Goal: Task Accomplishment & Management: Use online tool/utility

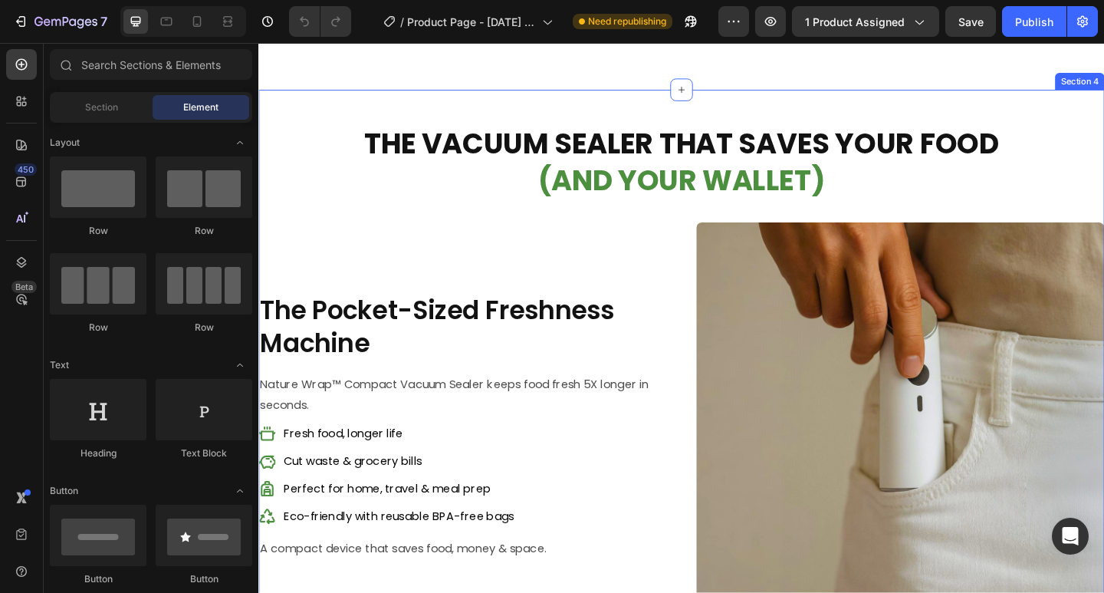
scroll to position [1303, 0]
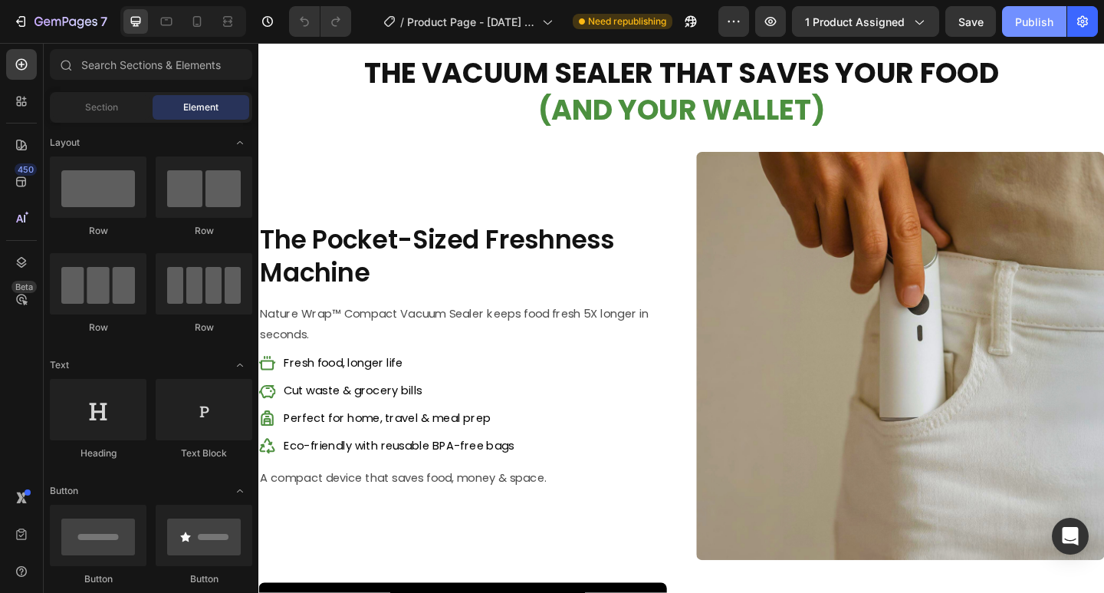
click at [1019, 8] on button "Publish" at bounding box center [1034, 21] width 64 height 31
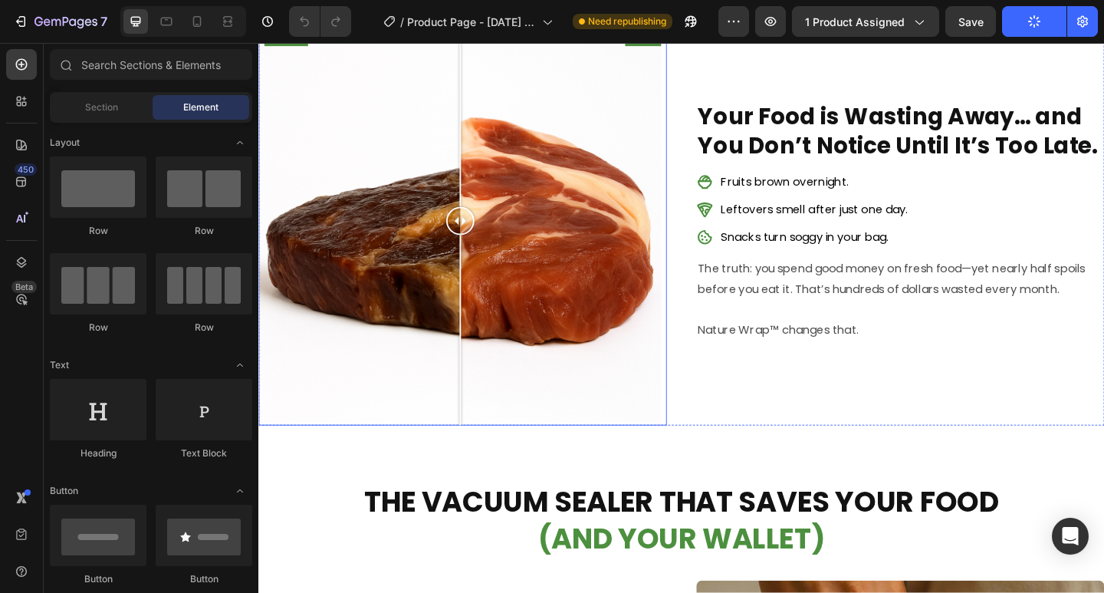
scroll to position [767, 0]
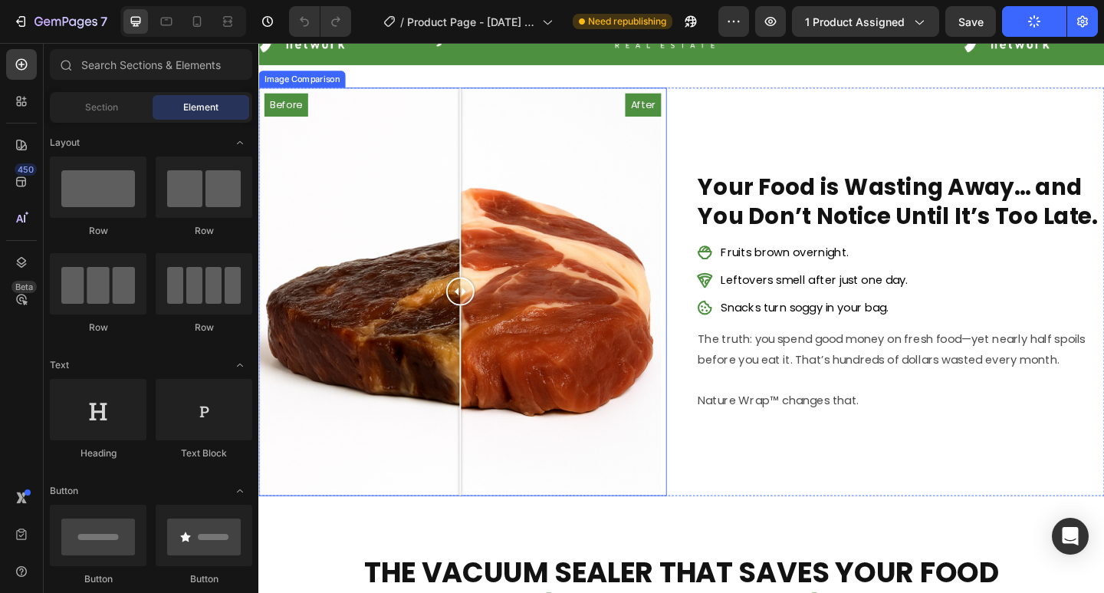
click at [392, 226] on div "Before After" at bounding box center [480, 314] width 444 height 444
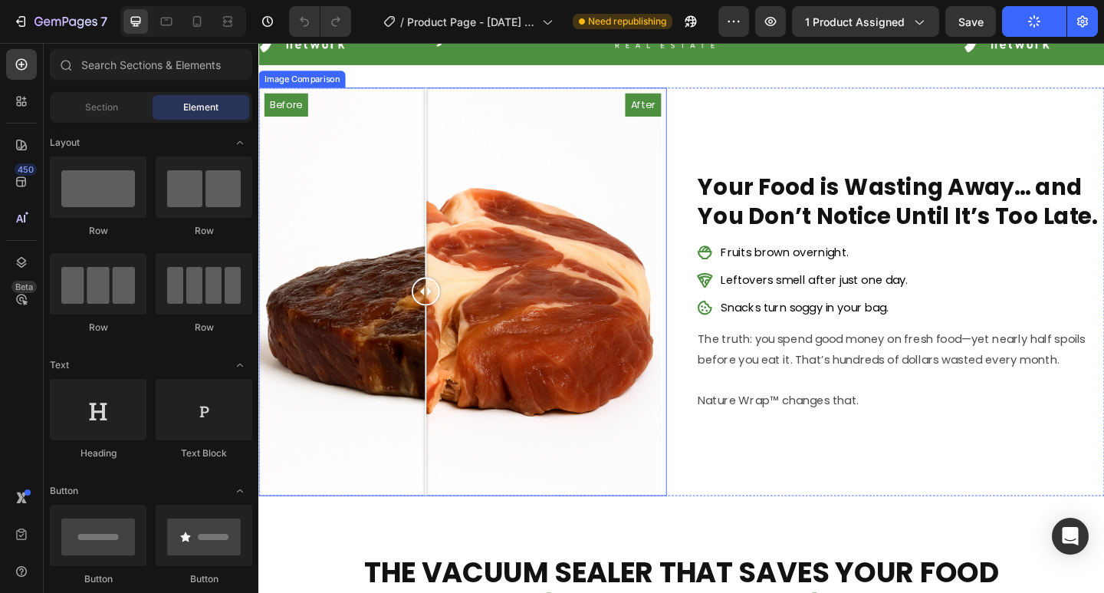
drag, startPoint x: 394, startPoint y: 306, endPoint x: 490, endPoint y: 306, distance: 95.8
click at [455, 306] on div at bounding box center [440, 313] width 31 height 31
click at [370, 287] on div "Before After" at bounding box center [480, 314] width 444 height 444
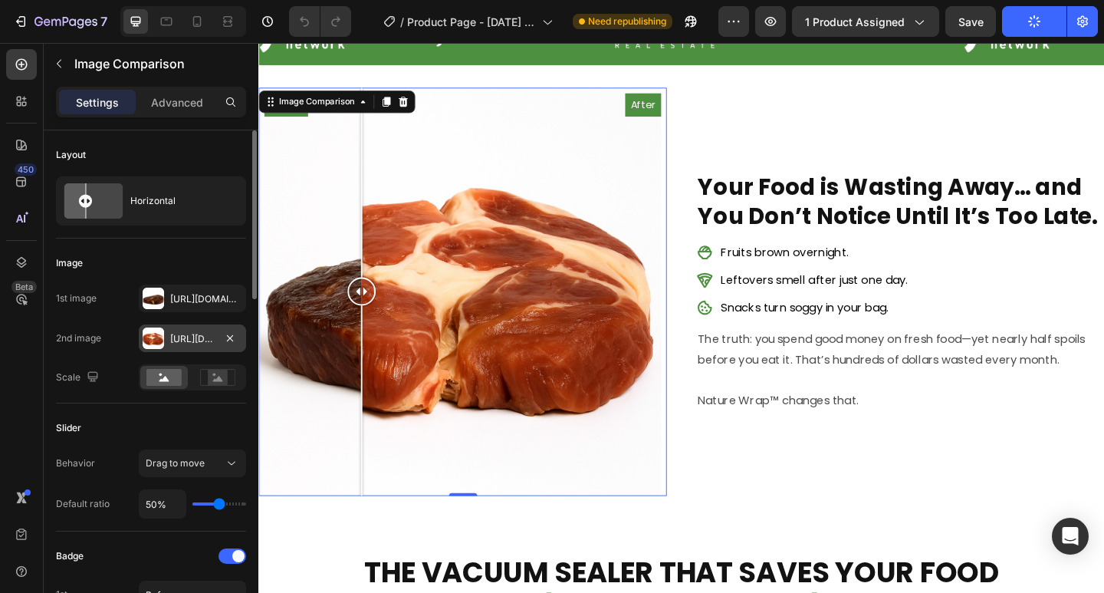
click at [177, 338] on div "[URL][DOMAIN_NAME]" at bounding box center [192, 339] width 44 height 14
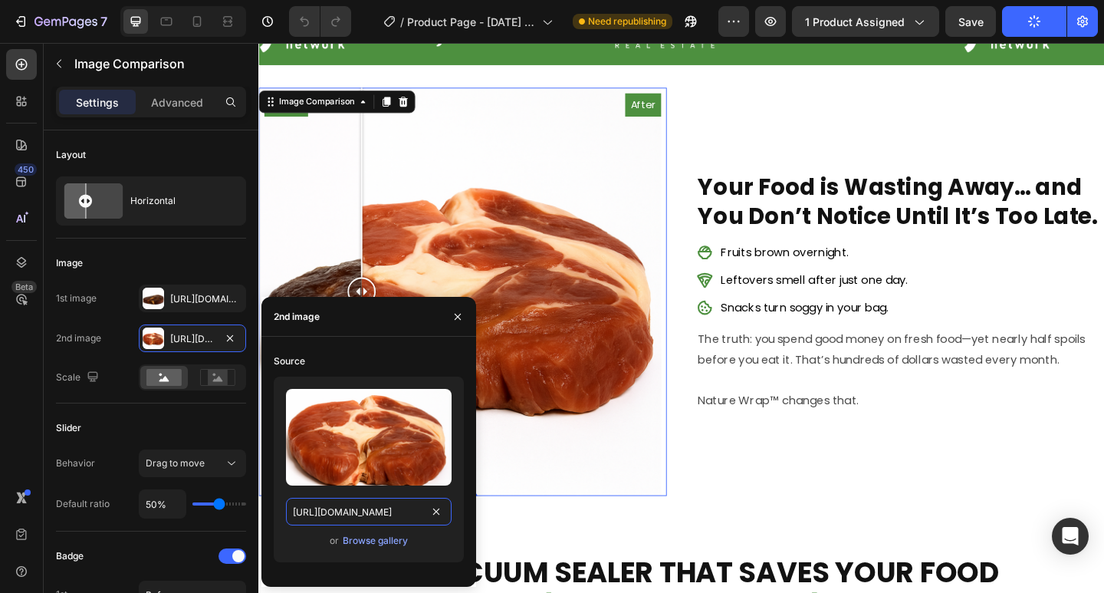
click at [373, 509] on input "[URL][DOMAIN_NAME]" at bounding box center [369, 512] width 166 height 28
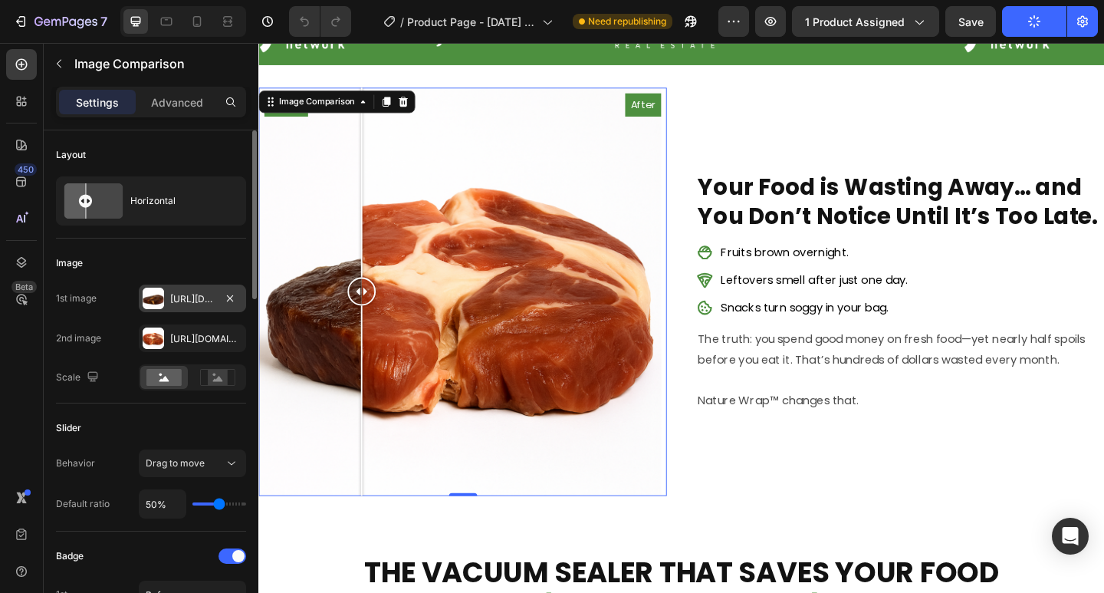
click at [179, 294] on div "[URL][DOMAIN_NAME]" at bounding box center [192, 299] width 44 height 14
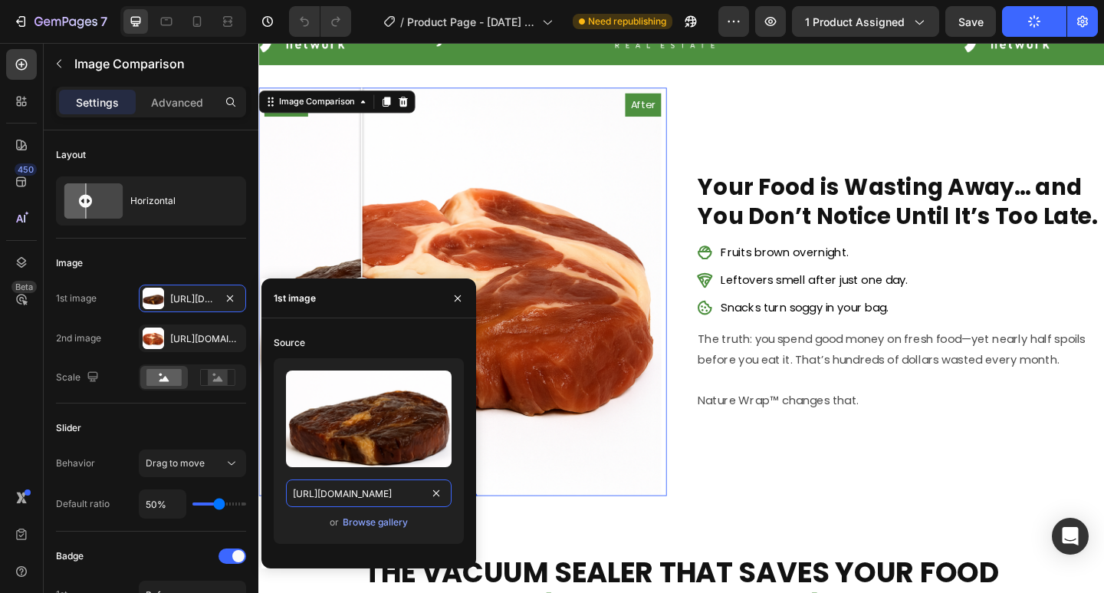
click at [356, 500] on input "[URL][DOMAIN_NAME]" at bounding box center [369, 493] width 166 height 28
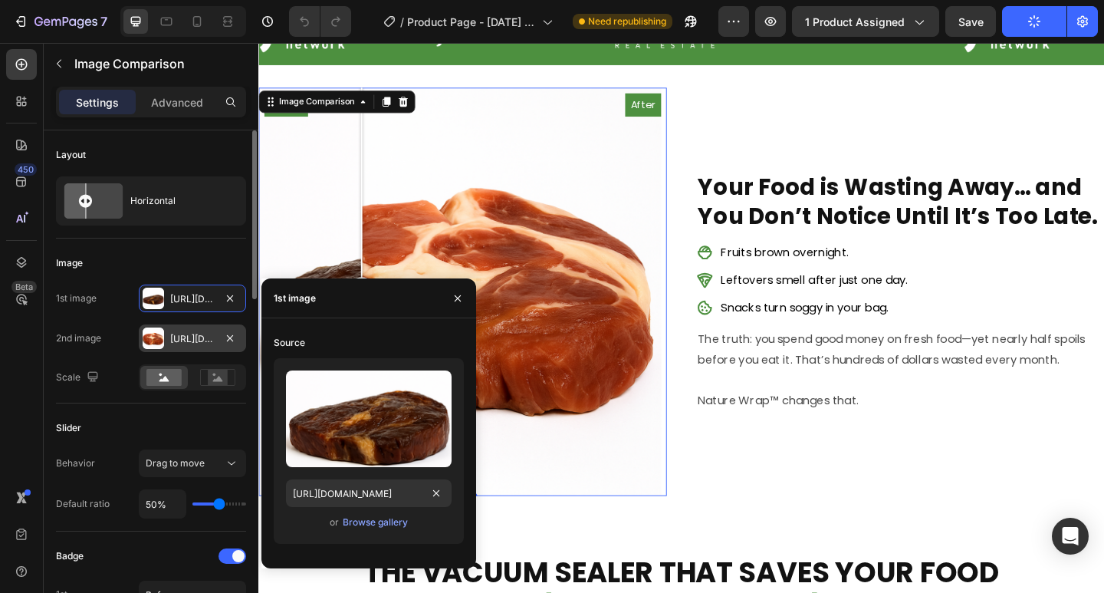
click at [182, 333] on div "[URL][DOMAIN_NAME]" at bounding box center [192, 339] width 44 height 14
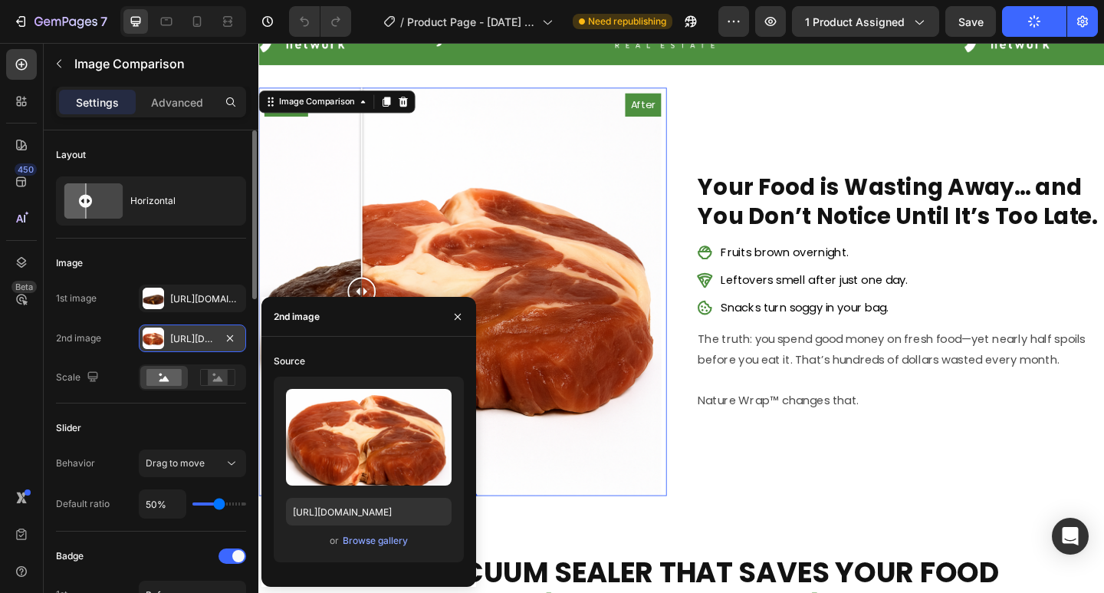
click at [182, 333] on div "[URL][DOMAIN_NAME]" at bounding box center [192, 339] width 44 height 14
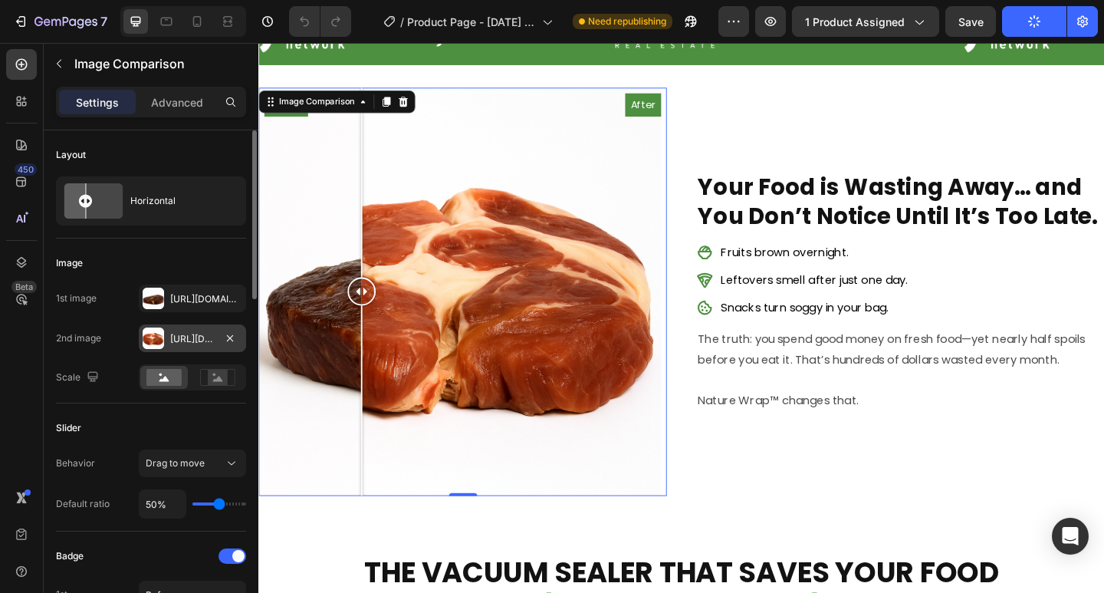
click at [187, 347] on div "[URL][DOMAIN_NAME]" at bounding box center [192, 338] width 107 height 28
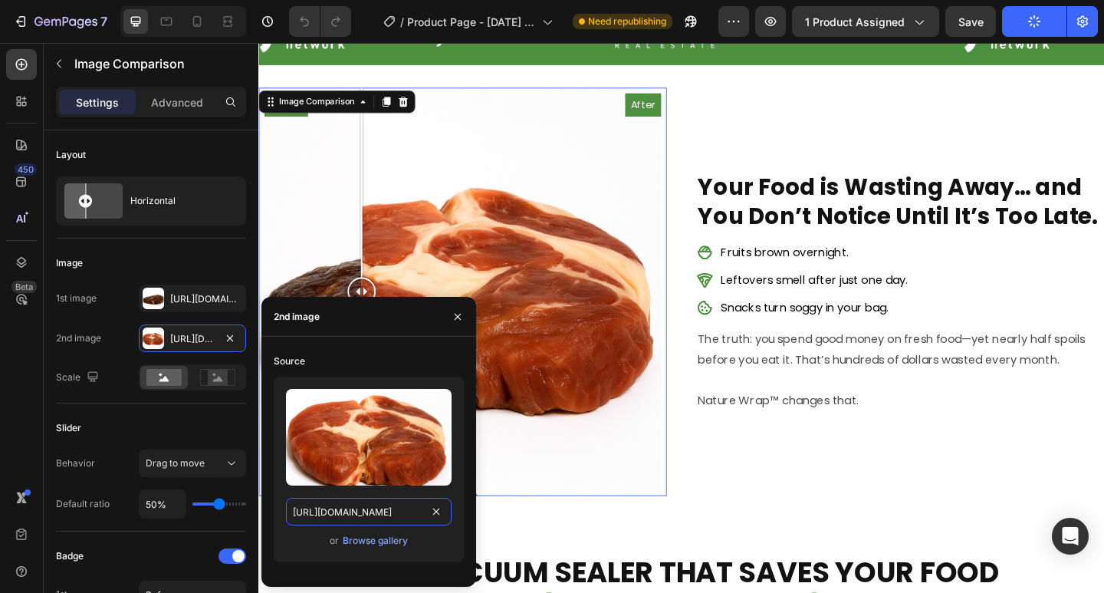
click at [341, 517] on input "[URL][DOMAIN_NAME]" at bounding box center [369, 512] width 166 height 28
paste input "d18391ec-7e9a-4a32-8e91-0cf4ea74b5a1"
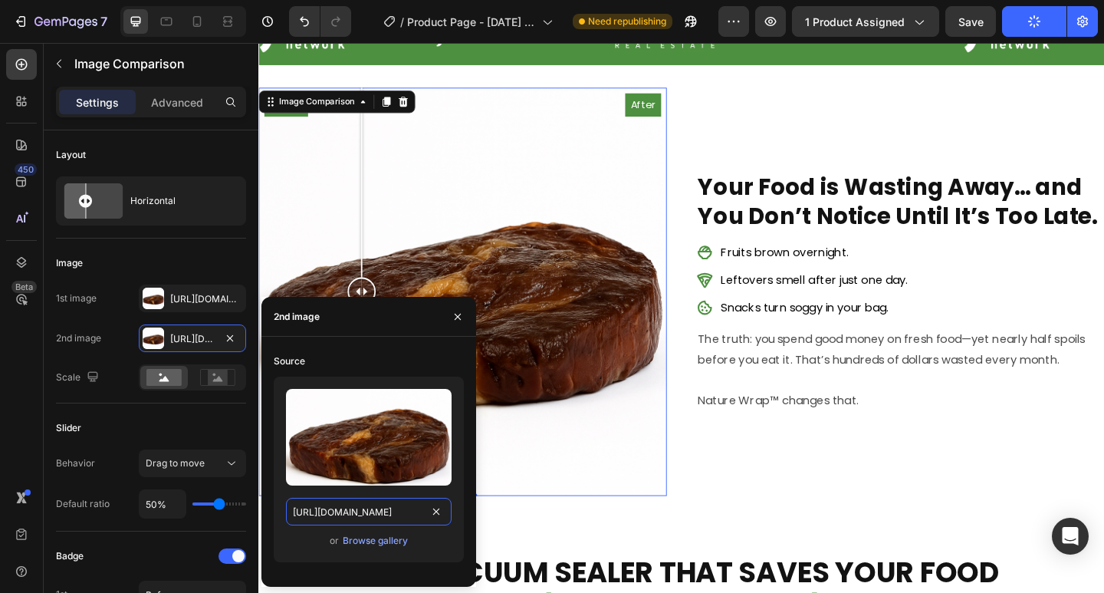
scroll to position [0, 468]
type input "[URL][DOMAIN_NAME]"
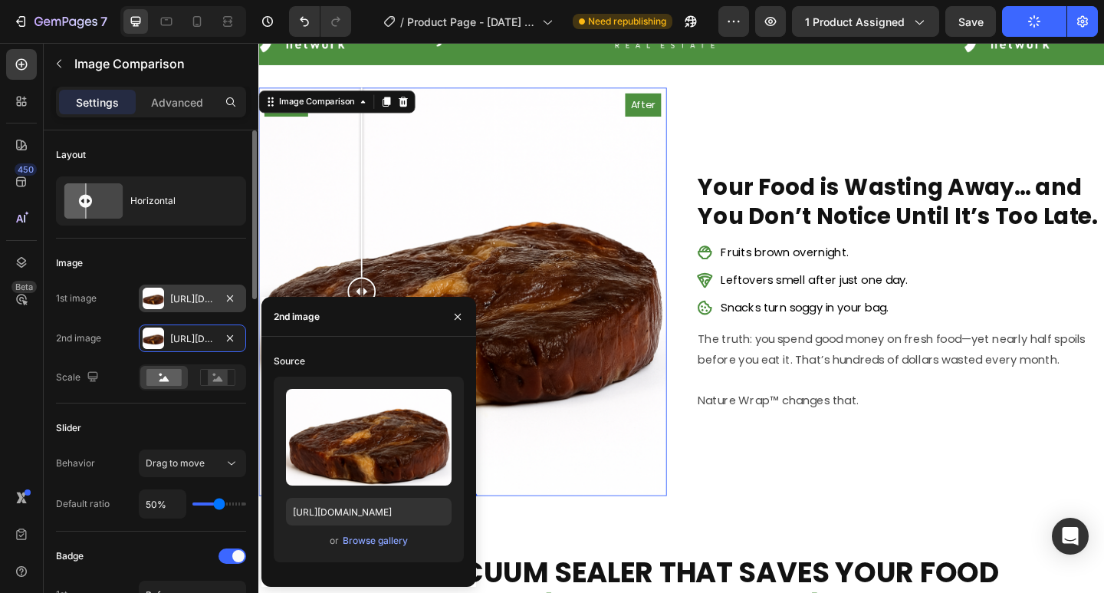
click at [186, 298] on div "[URL][DOMAIN_NAME]" at bounding box center [192, 299] width 44 height 14
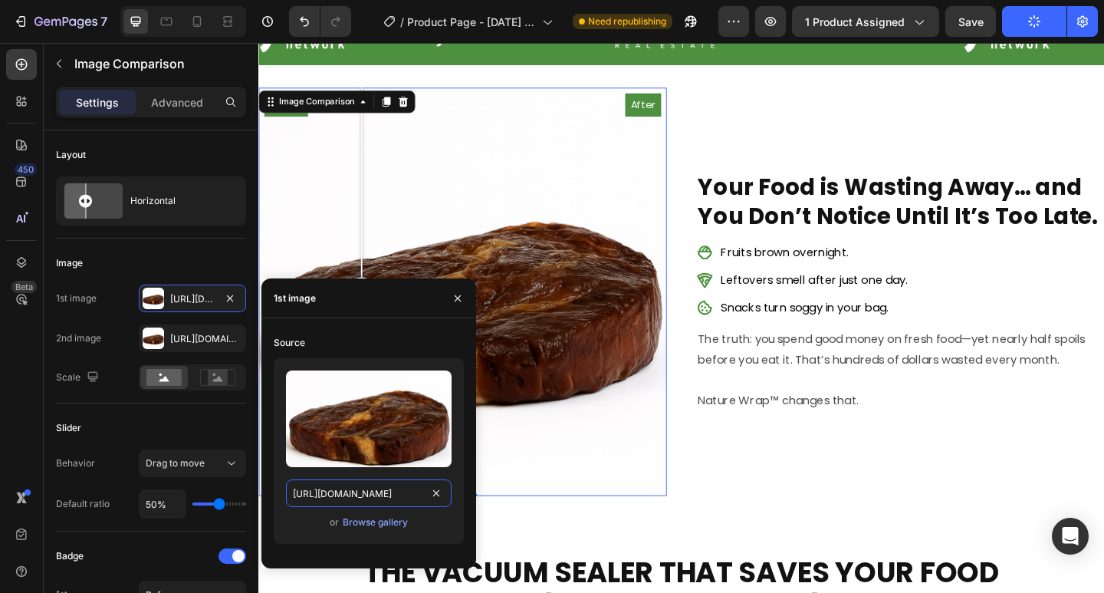
click at [359, 493] on input "[URL][DOMAIN_NAME]" at bounding box center [369, 493] width 166 height 28
paste input "bc46f96b-c6d6-45a2-be94-fa7ceb2f38e6"
type input "[URL][DOMAIN_NAME]"
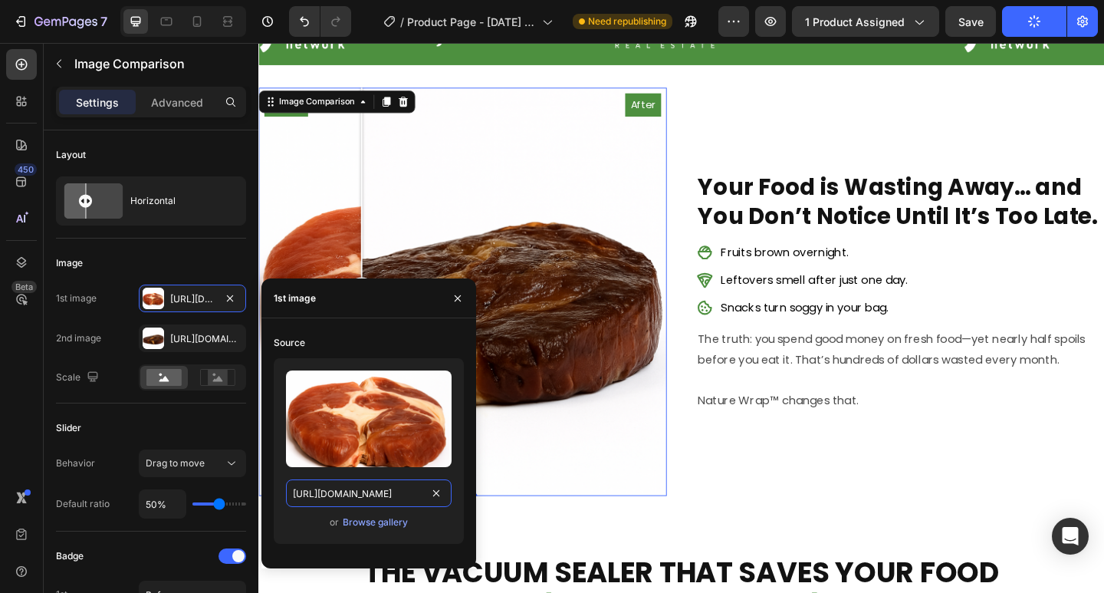
scroll to position [0, 475]
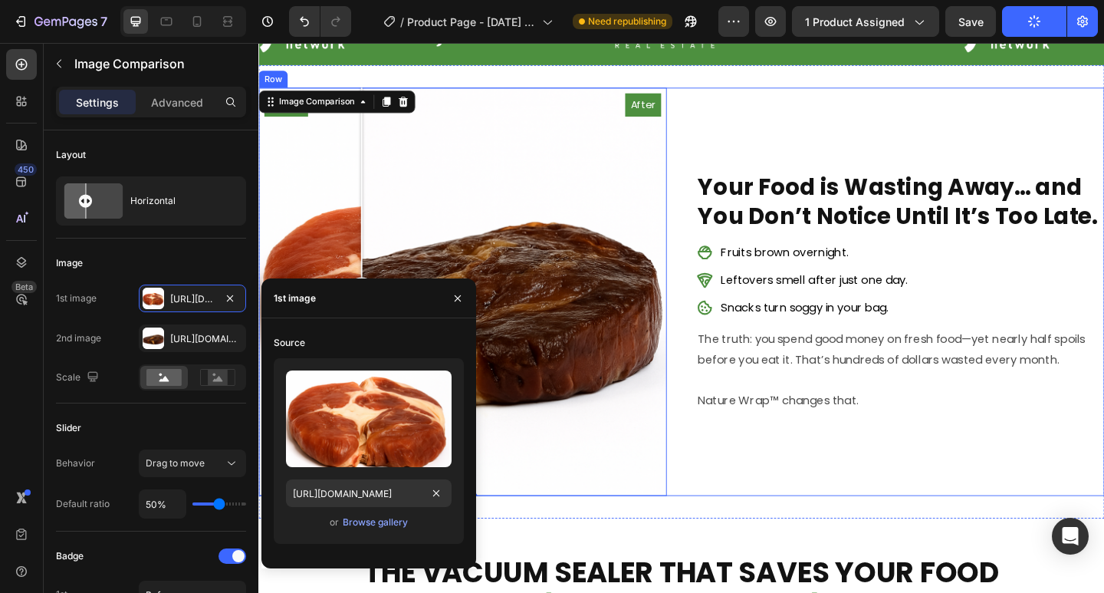
click at [892, 522] on div "Your Food is Wasting Away… and You Don’t Notice Until It’s Too Late. Heading Fr…" at bounding box center [956, 314] width 444 height 444
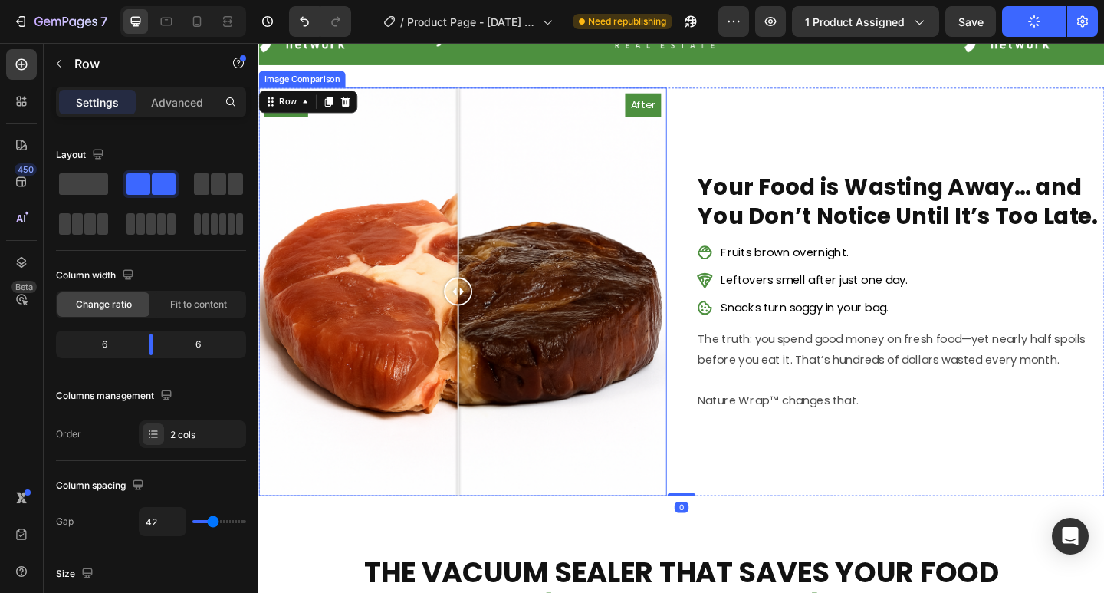
drag, startPoint x: 373, startPoint y: 315, endPoint x: 475, endPoint y: 326, distance: 103.3
click at [475, 326] on div at bounding box center [475, 314] width 31 height 444
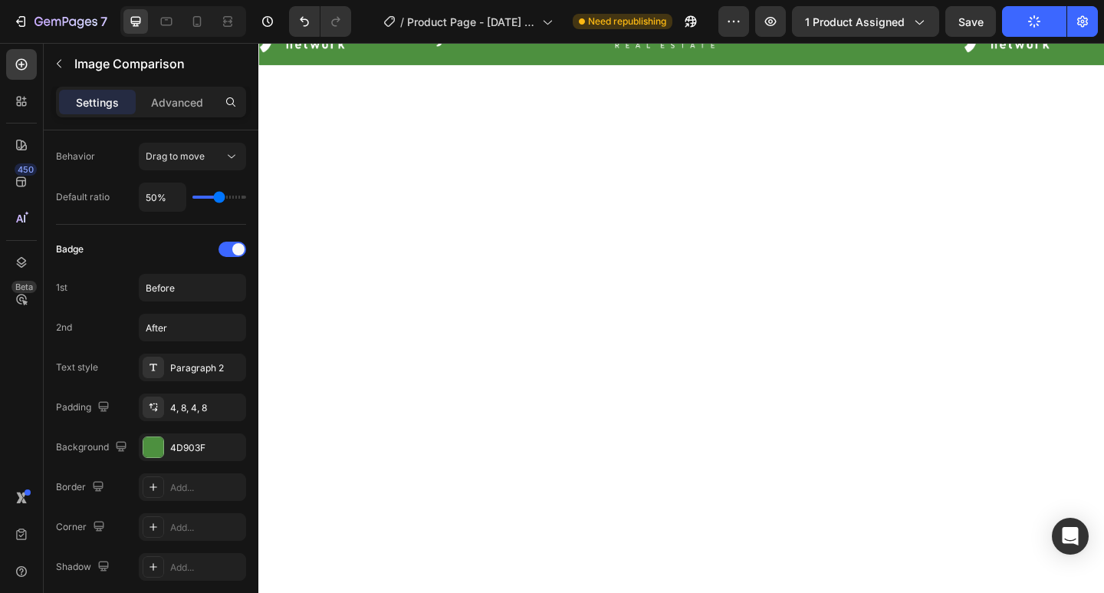
scroll to position [0, 0]
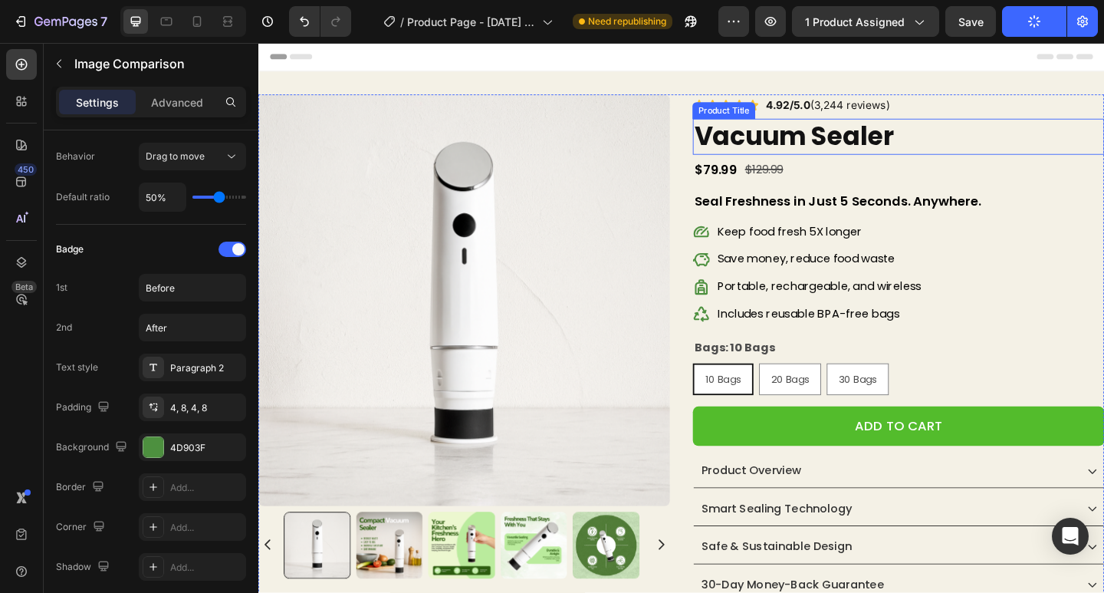
click at [872, 149] on h2 "Vacuum Sealer" at bounding box center [955, 145] width 448 height 39
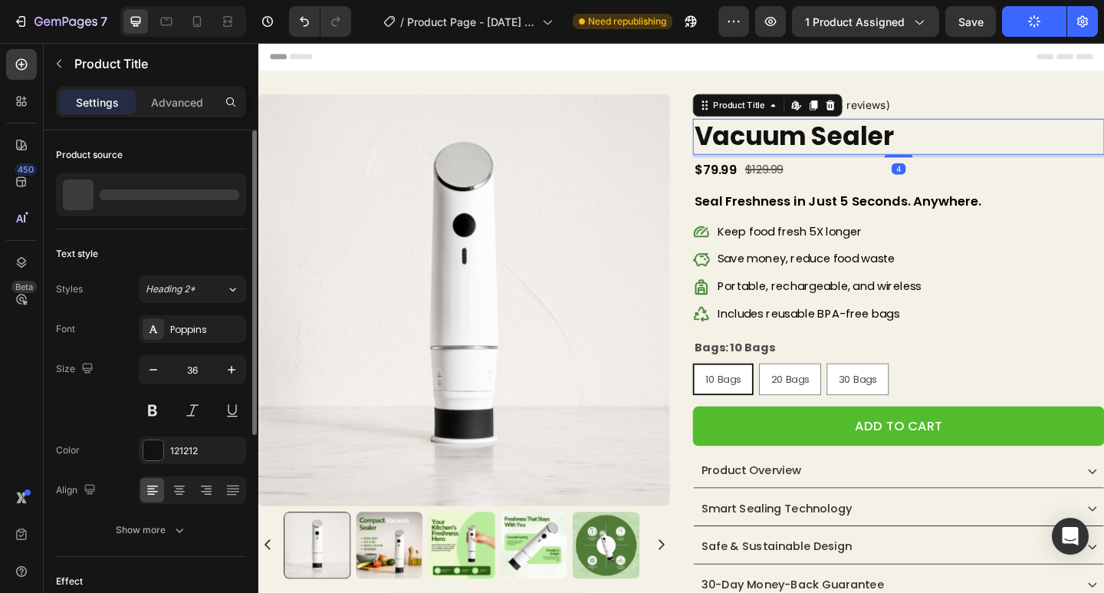
click at [872, 149] on h2 "Vacuum Sealer" at bounding box center [955, 145] width 448 height 39
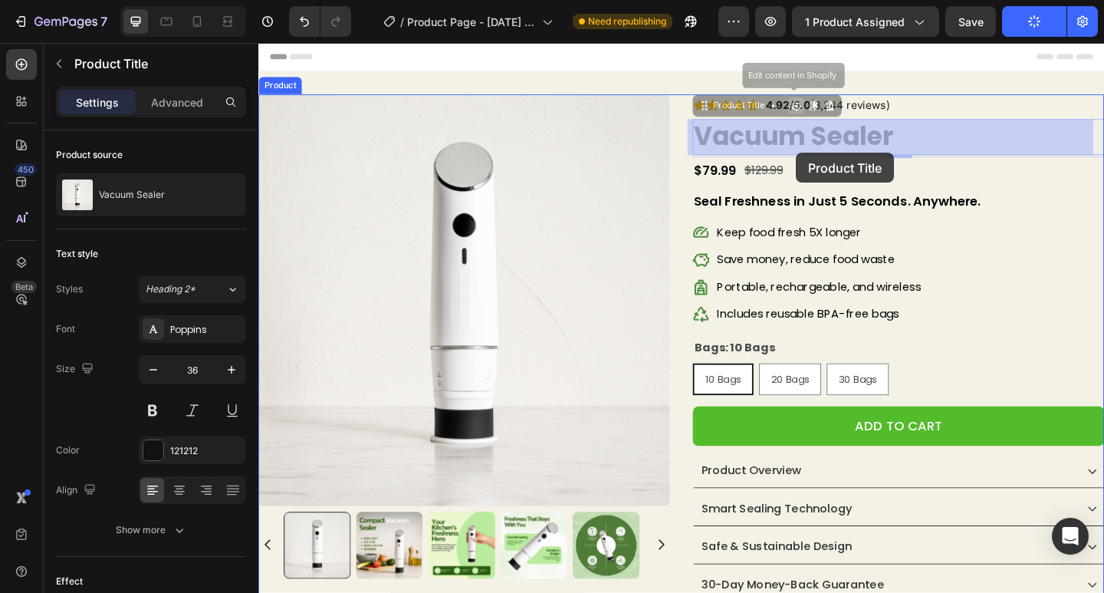
drag, startPoint x: 945, startPoint y: 143, endPoint x: 843, endPoint y: 163, distance: 103.7
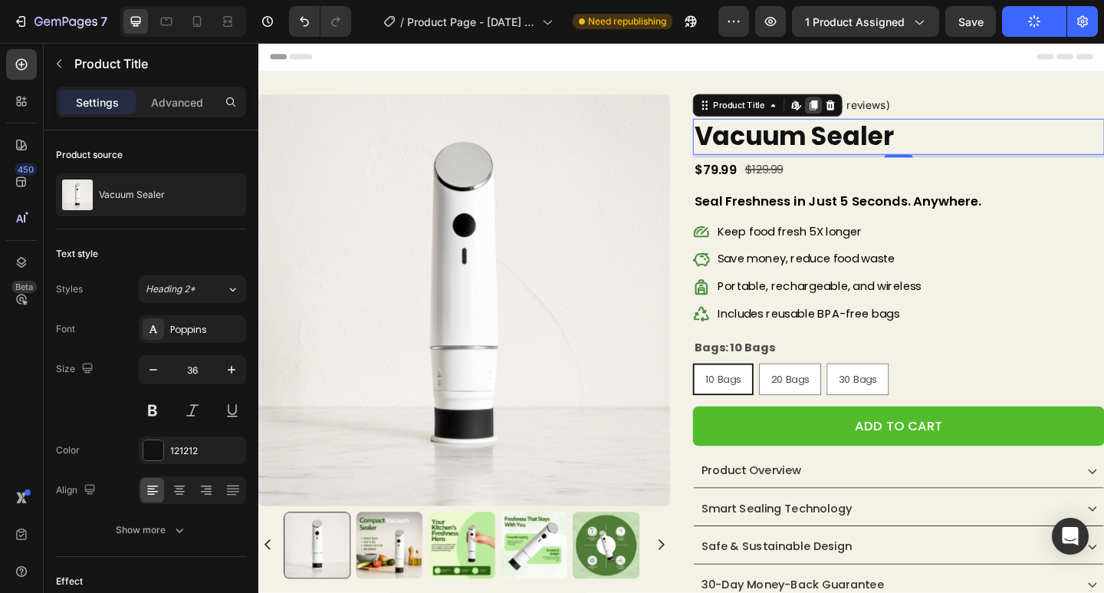
click at [858, 107] on icon at bounding box center [862, 111] width 8 height 11
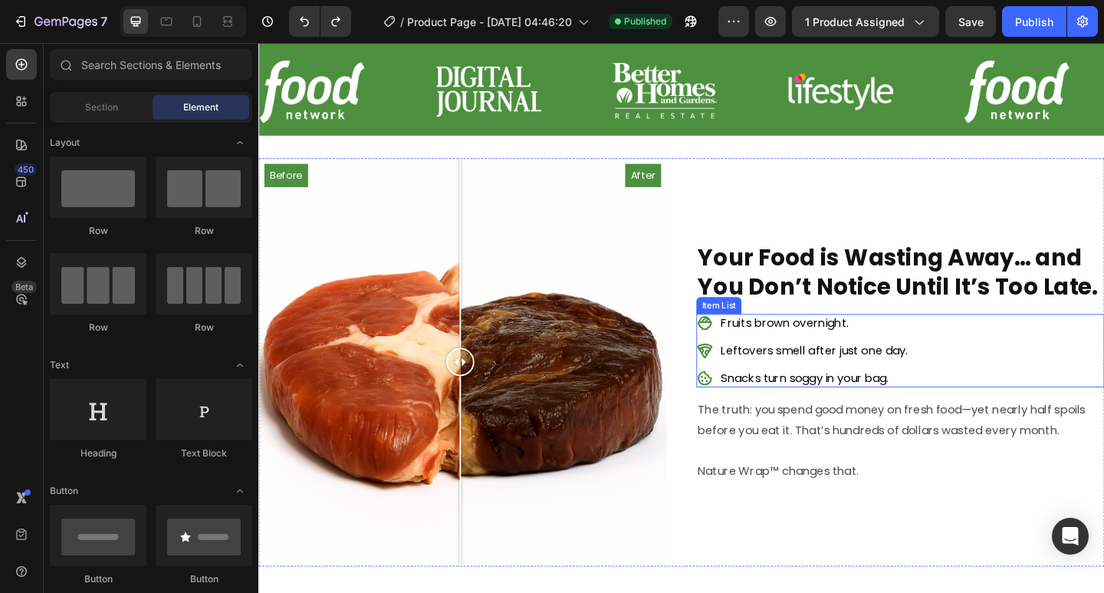
scroll to position [767, 0]
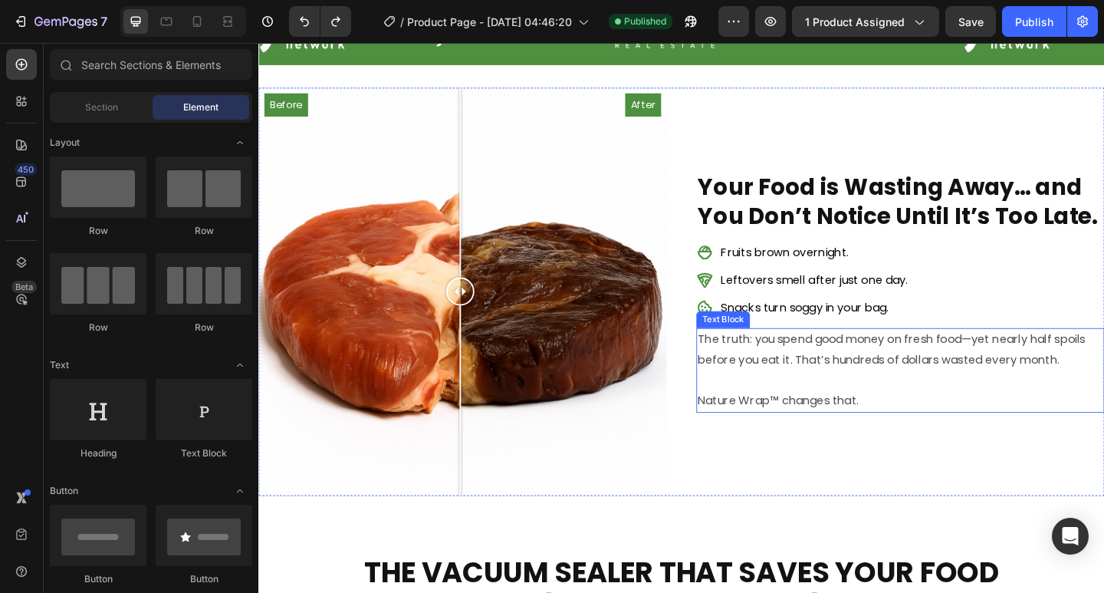
click at [862, 431] on p "Nature Wrap™ changes that." at bounding box center [956, 433] width 441 height 22
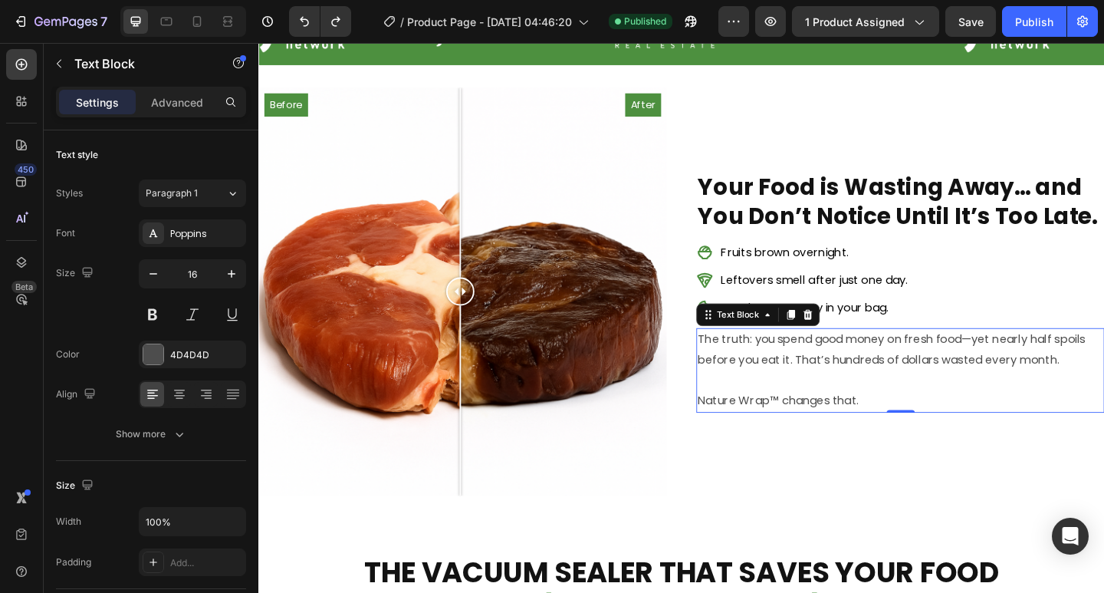
click at [819, 427] on p "Nature Wrap™ changes that." at bounding box center [956, 433] width 441 height 22
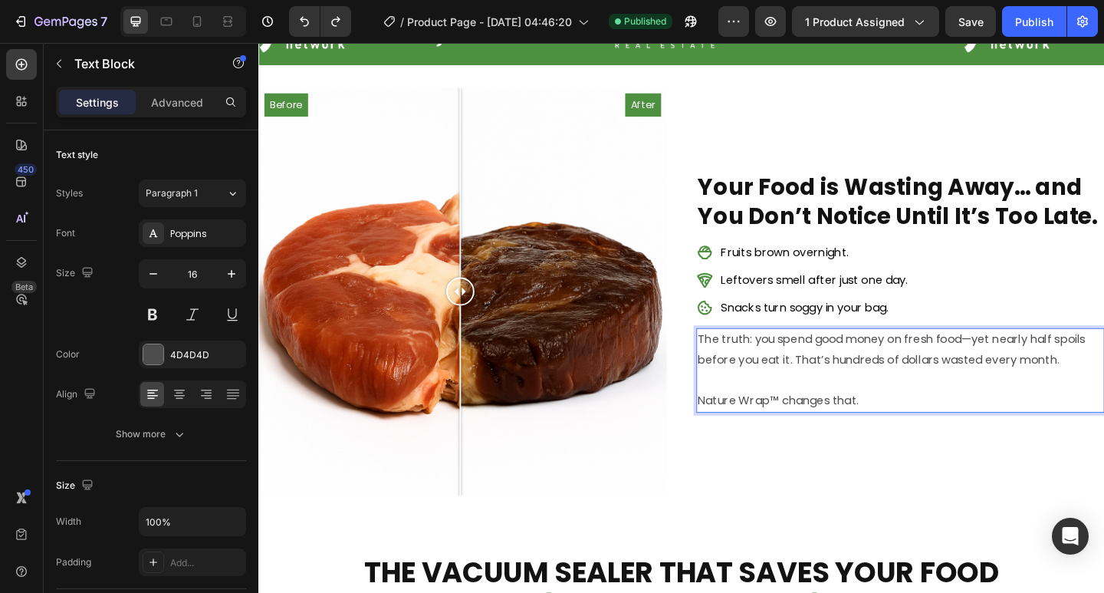
click at [815, 427] on p "Nature Wrap™ changes that." at bounding box center [956, 433] width 441 height 22
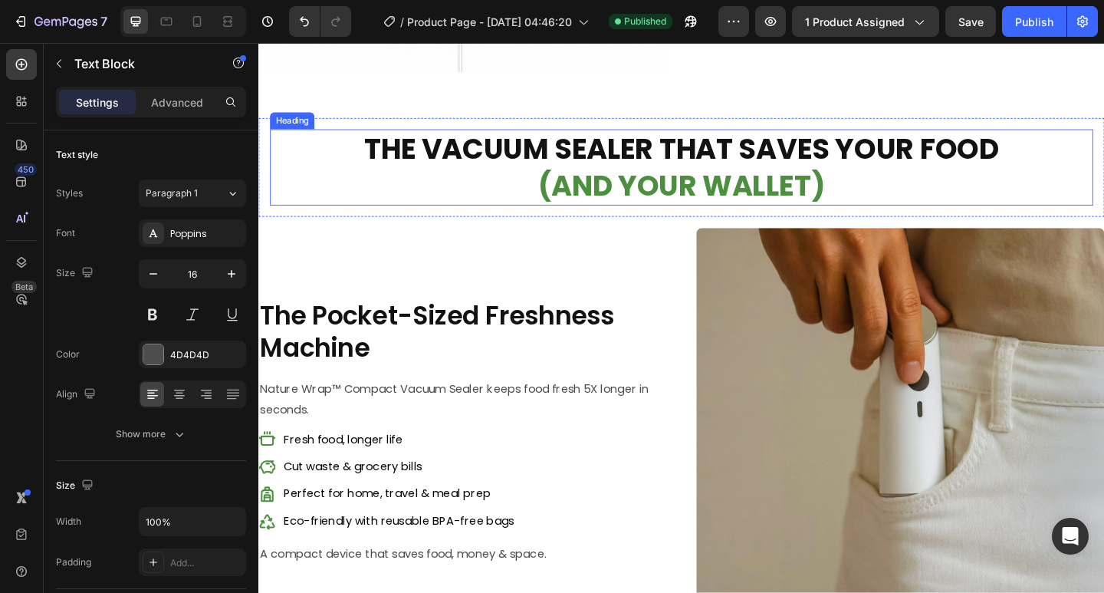
click at [478, 148] on h2 "THE VACUUM SEALER THAT SAVES YOUR FOOD (AND YOUR WALLET)" at bounding box center [718, 178] width 895 height 83
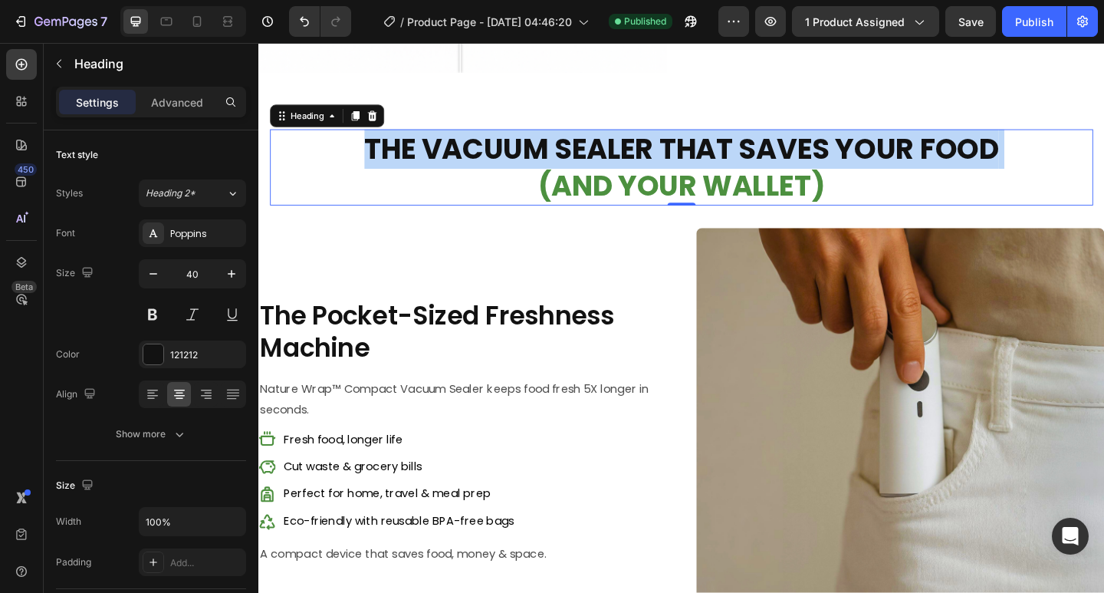
click at [478, 148] on p "THE VACUUM SEALER THAT SAVES YOUR FOOD (AND YOUR WALLET)" at bounding box center [718, 179] width 892 height 80
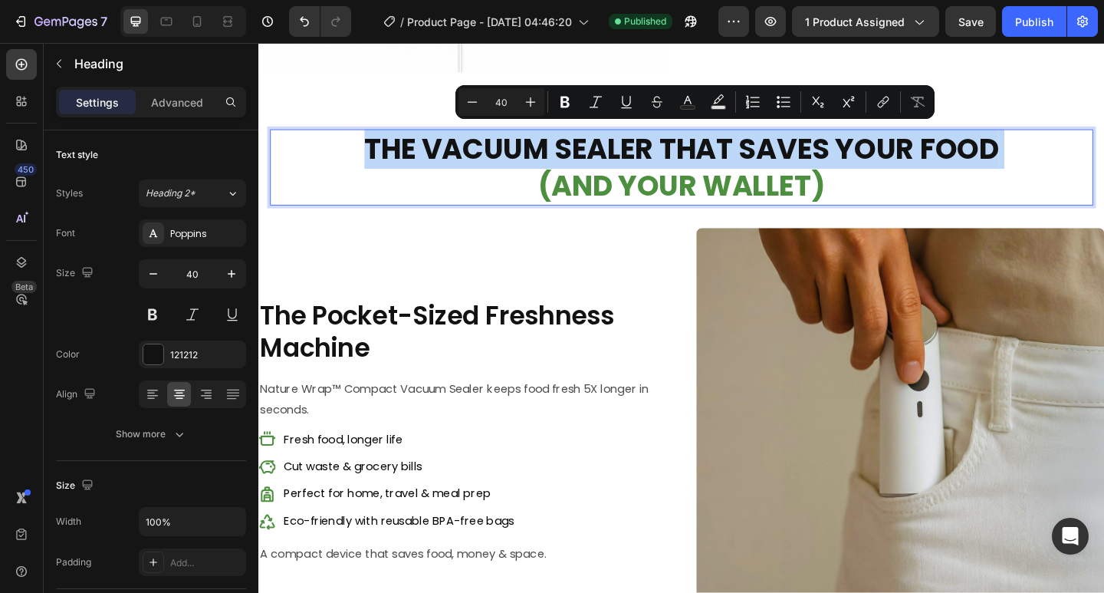
click at [477, 148] on p "THE VACUUM SEALER THAT SAVES YOUR FOOD (AND YOUR WALLET)" at bounding box center [718, 179] width 892 height 80
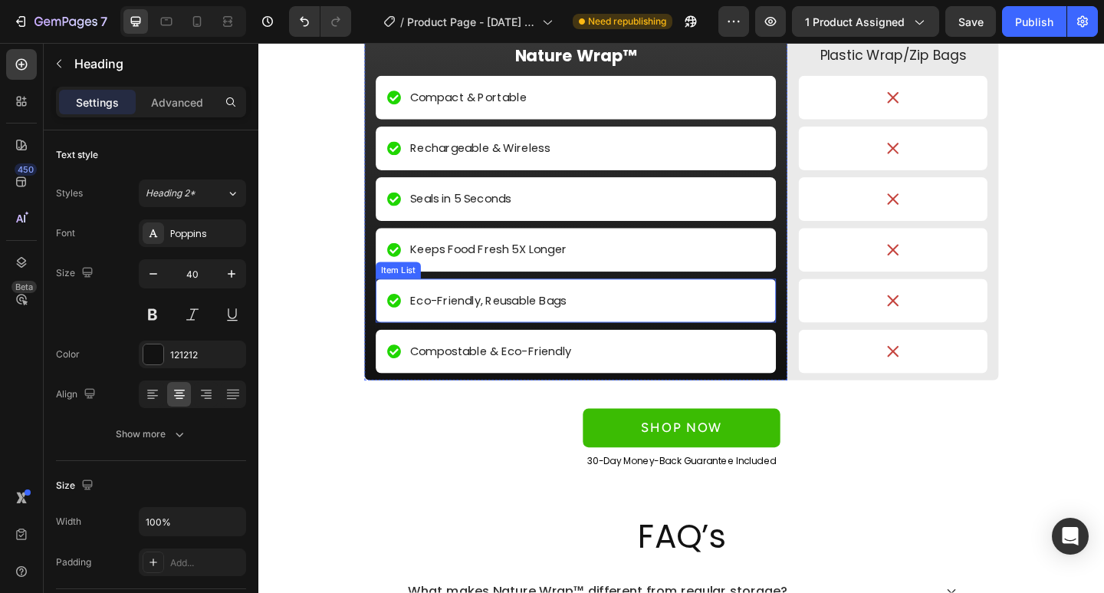
scroll to position [4063, 0]
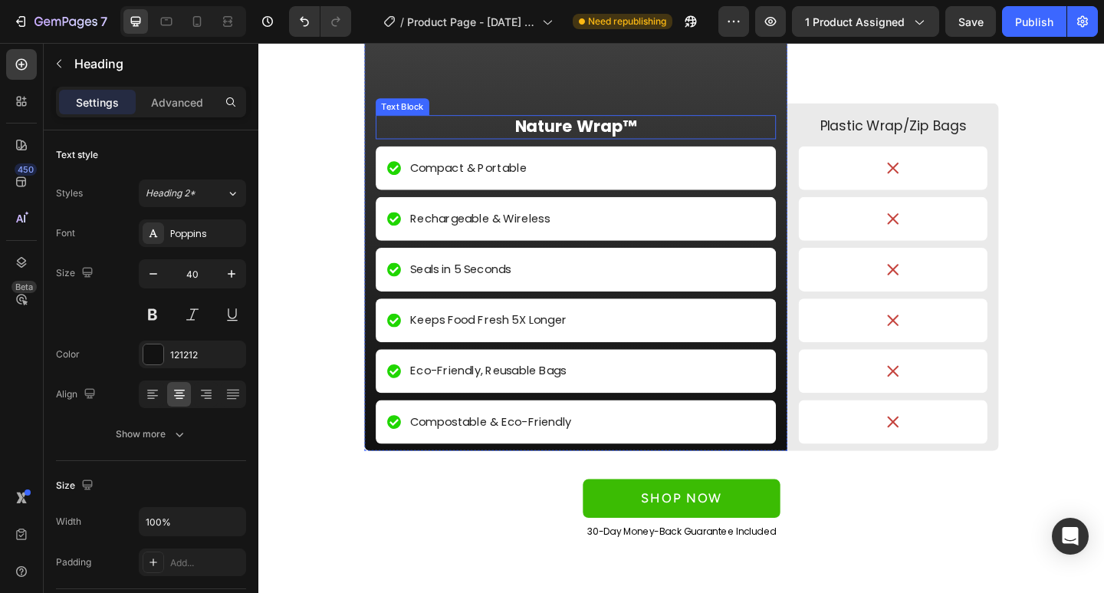
click at [642, 132] on p "Nature Wrap™" at bounding box center [603, 134] width 432 height 23
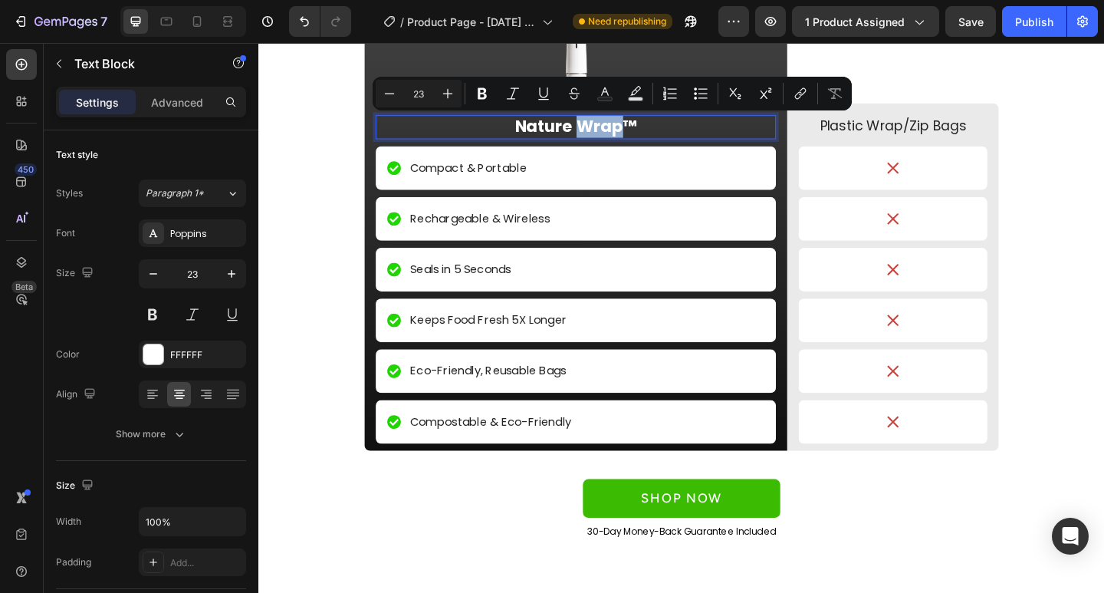
click at [645, 132] on p "Nature Wrap™" at bounding box center [603, 134] width 432 height 23
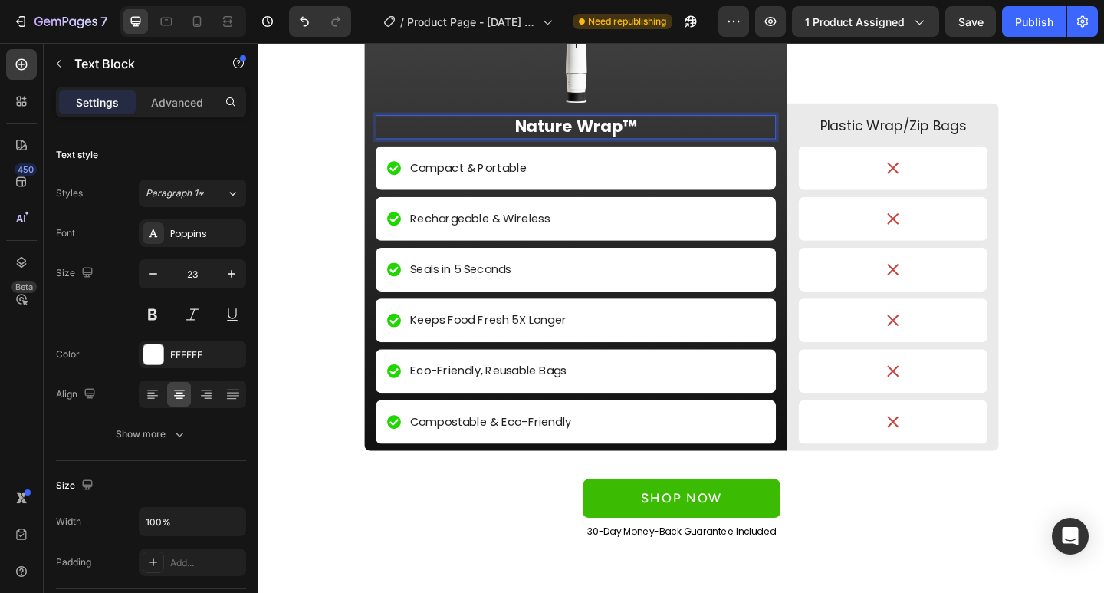
click at [668, 135] on p "Nature Wrap™" at bounding box center [603, 134] width 432 height 23
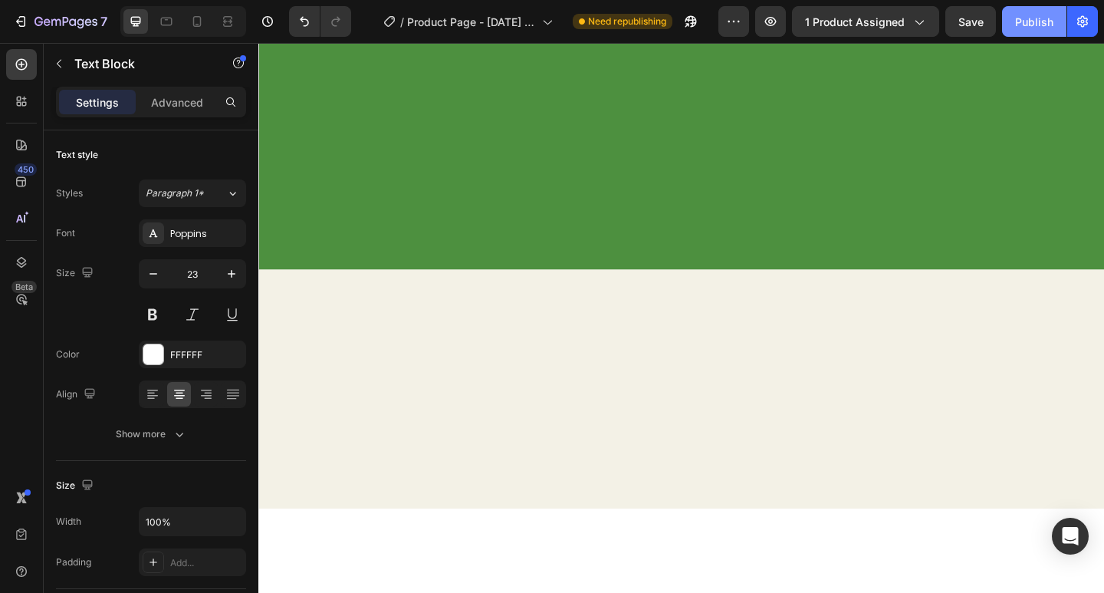
scroll to position [2317, 0]
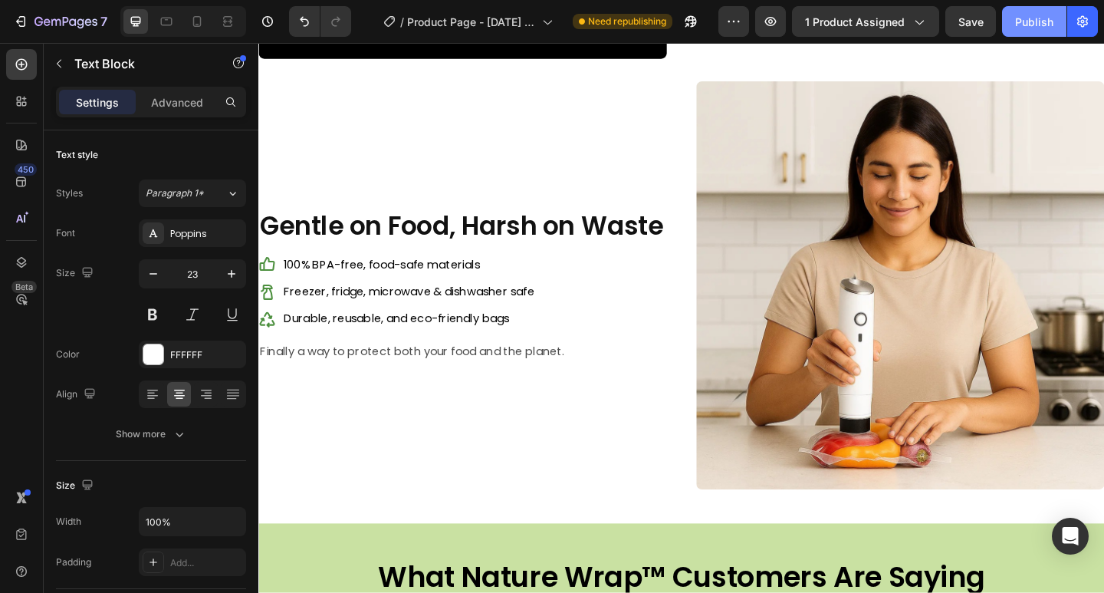
click at [1034, 29] on div "Publish" at bounding box center [1034, 22] width 38 height 16
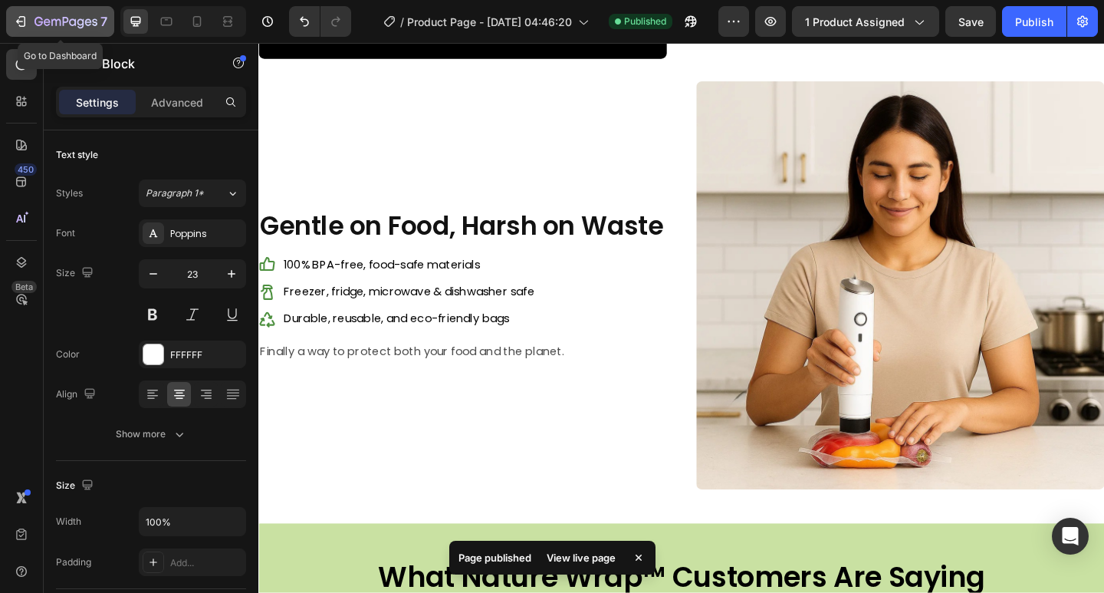
click at [9, 18] on button "7" at bounding box center [60, 21] width 108 height 31
